Goal: Find specific page/section: Find specific page/section

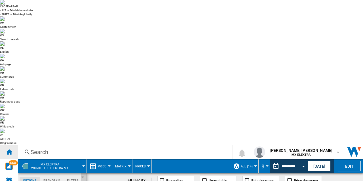
click at [13, 145] on div "Home" at bounding box center [9, 152] width 18 height 14
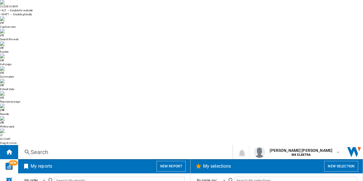
click at [141, 145] on div "Search Search 0 karen altagracia olivo santana MX ELEKTRA MX ELEKTRA My setting…" at bounding box center [190, 152] width 345 height 14
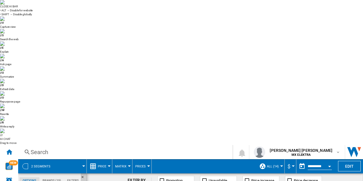
scroll to position [0, 90]
drag, startPoint x: 295, startPoint y: 60, endPoint x: 187, endPoint y: 62, distance: 108.6
click at [45, 174] on md-tabs-canvas "Options Brands (19) Filters Options Brands (19) Filters" at bounding box center [52, 181] width 68 height 14
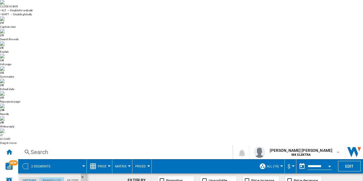
click at [52, 177] on md-tab-item "Brands (19)" at bounding box center [51, 180] width 25 height 7
click at [77, 174] on md-tabs-canvas "Options Brands (19) Filters Options Brands (19) Filters" at bounding box center [52, 181] width 68 height 14
click at [73, 177] on md-tab-item "Filters" at bounding box center [73, 180] width 18 height 7
click at [83, 159] on span at bounding box center [70, 166] width 25 height 14
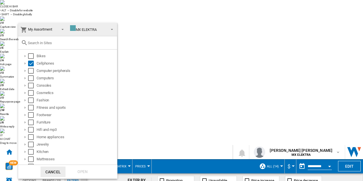
click at [107, 29] on span at bounding box center [110, 29] width 7 height 8
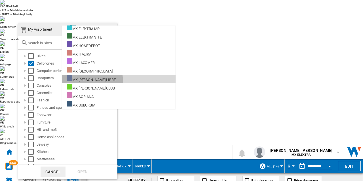
click at [83, 81] on div "MX MERCADO LIBRE" at bounding box center [91, 78] width 49 height 7
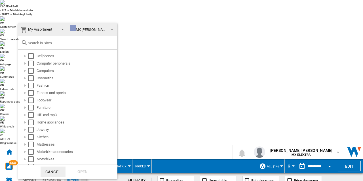
click at [187, 47] on md-backdrop at bounding box center [181, 90] width 363 height 181
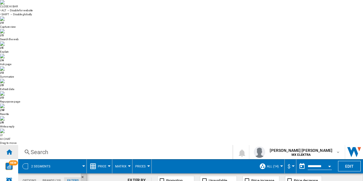
click at [9, 149] on ng-md-icon "Home" at bounding box center [9, 152] width 7 height 7
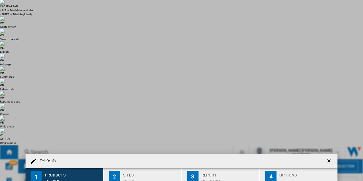
click at [126, 171] on div "Sites" at bounding box center [151, 174] width 56 height 6
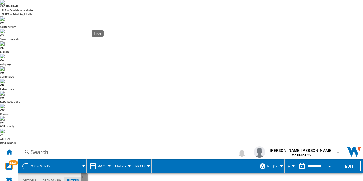
click at [82, 175] on ng-md-icon "Hide" at bounding box center [84, 178] width 7 height 7
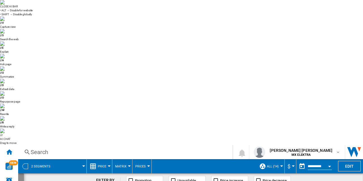
click at [24, 174] on md-tabs-canvas "Options Brands (19) Filters Options Brands (19) Filters" at bounding box center [52, 181] width 68 height 14
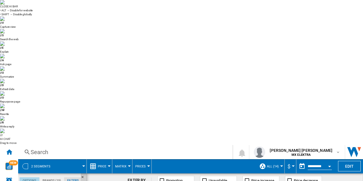
click at [28, 177] on md-tab-item "Options" at bounding box center [30, 180] width 20 height 7
click at [15, 145] on div "Home" at bounding box center [9, 152] width 18 height 14
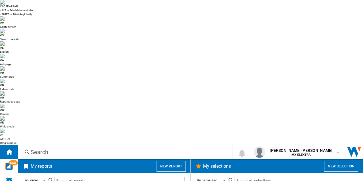
scroll to position [412, 0]
